Goal: Register for event/course

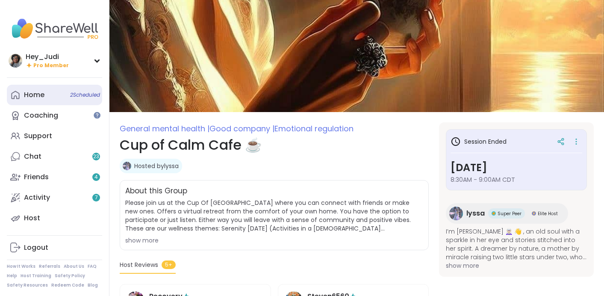
click at [53, 96] on link "Home 2 Scheduled" at bounding box center [54, 95] width 95 height 21
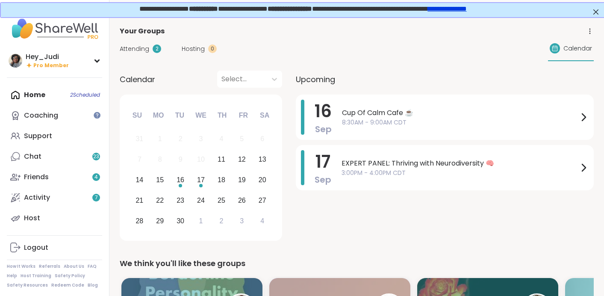
click at [533, 217] on div "[DATE] Cup Of Calm Cafe ☕️ 8:30AM - 9:00AM CDT [DATE] EXPERT PANEL: Thriving wi…" at bounding box center [445, 168] width 298 height 149
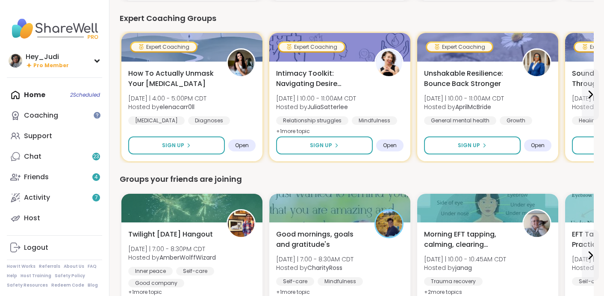
scroll to position [566, 0]
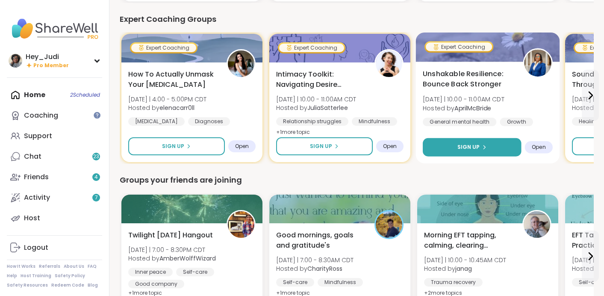
click at [473, 149] on span "Sign Up" at bounding box center [469, 147] width 23 height 8
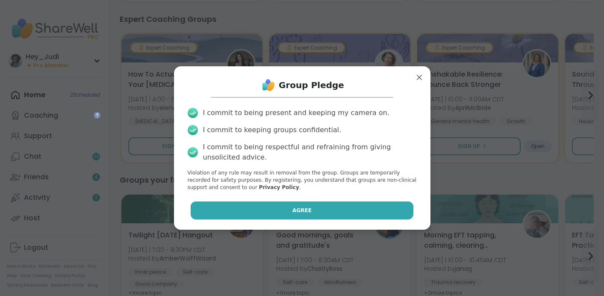
click at [275, 216] on button "Agree" at bounding box center [302, 210] width 223 height 18
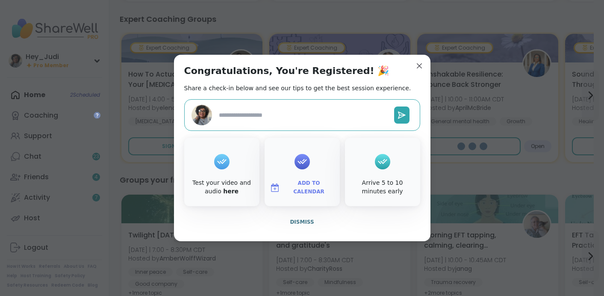
type textarea "*"
click at [303, 184] on span "Add to Calendar" at bounding box center [308, 187] width 51 height 17
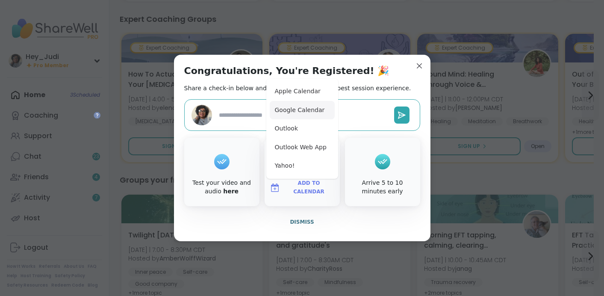
click at [300, 107] on button "Google Calendar" at bounding box center [302, 110] width 65 height 19
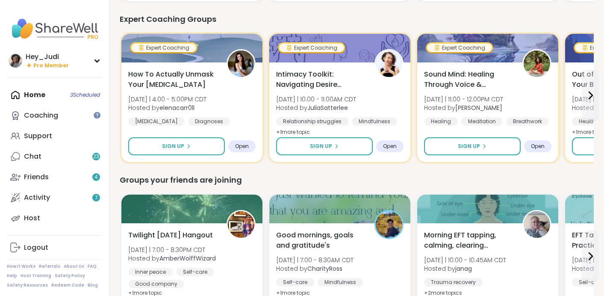
click at [41, 96] on div "Home 3 Scheduled Coaching Support Chat 23 Friends 4 Activity 7 Host" at bounding box center [54, 157] width 95 height 144
click at [99, 62] on icon at bounding box center [97, 61] width 7 height 4
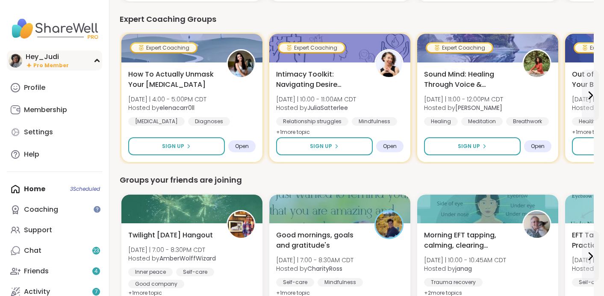
click at [99, 62] on icon at bounding box center [97, 61] width 7 height 4
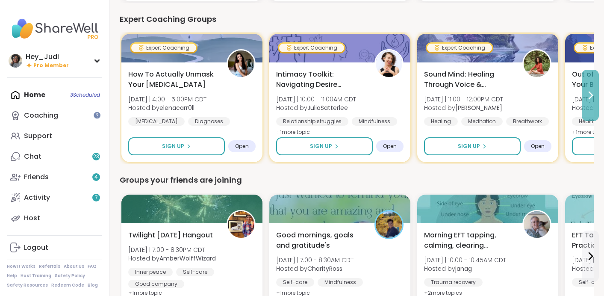
click at [590, 95] on icon at bounding box center [590, 95] width 10 height 10
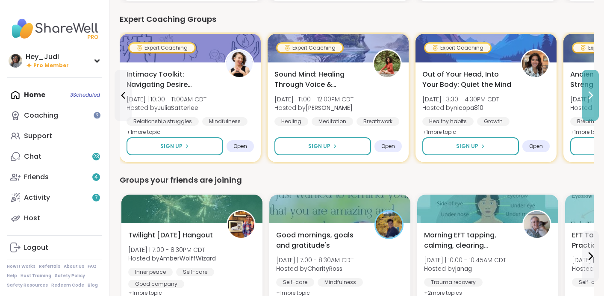
click at [590, 95] on icon at bounding box center [590, 95] width 10 height 10
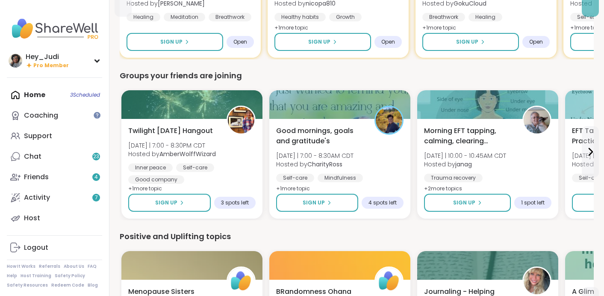
scroll to position [685, 0]
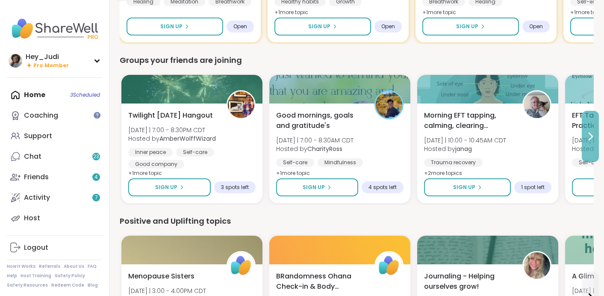
click at [592, 135] on icon at bounding box center [590, 136] width 3 height 7
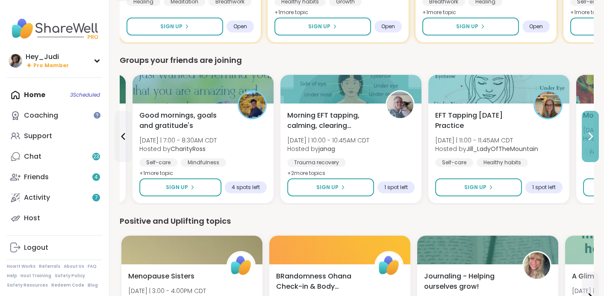
click at [592, 135] on icon at bounding box center [590, 136] width 3 height 7
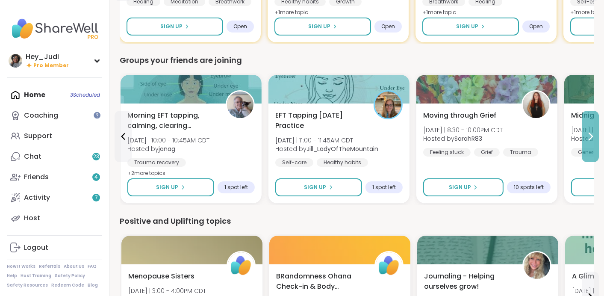
click at [592, 135] on icon at bounding box center [590, 136] width 3 height 7
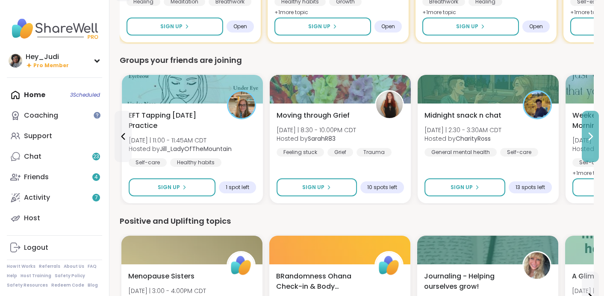
click at [592, 135] on icon at bounding box center [590, 136] width 3 height 7
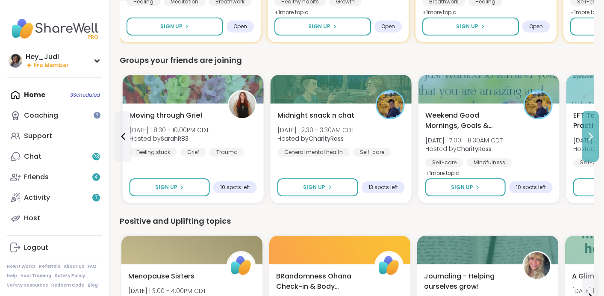
click at [592, 135] on icon at bounding box center [590, 136] width 3 height 7
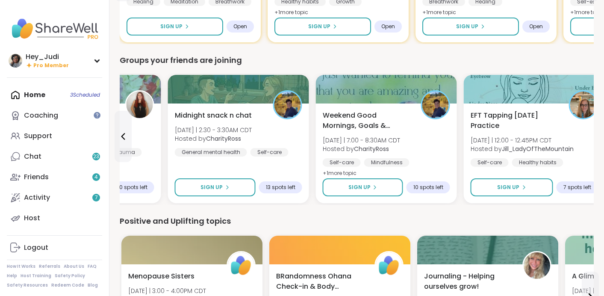
click at [592, 135] on div "EFT Tapping [DATE] Practice [DATE] | 12:00 - 12:45PM CDT Hosted by [PERSON_NAME…" at bounding box center [534, 144] width 127 height 68
click at [592, 135] on div "[DATE] [DATE] 12:00PM - 12:45PM CDT Add to Calendar" at bounding box center [488, 148] width 217 height 46
click at [354, 61] on div "Groups your friends are joining" at bounding box center [357, 60] width 474 height 12
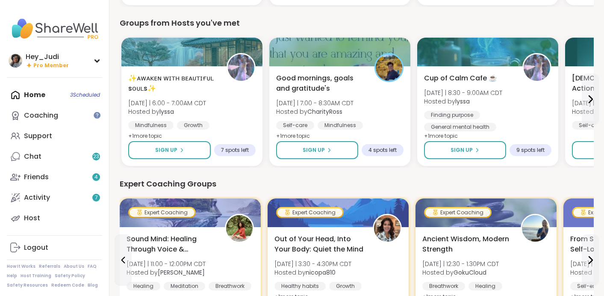
scroll to position [397, 0]
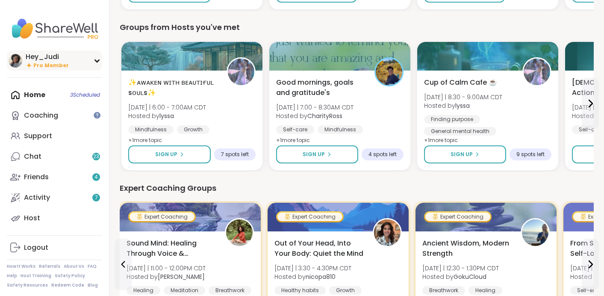
click at [97, 60] on icon at bounding box center [97, 61] width 7 height 4
